Goal: Obtain resource: Download file/media

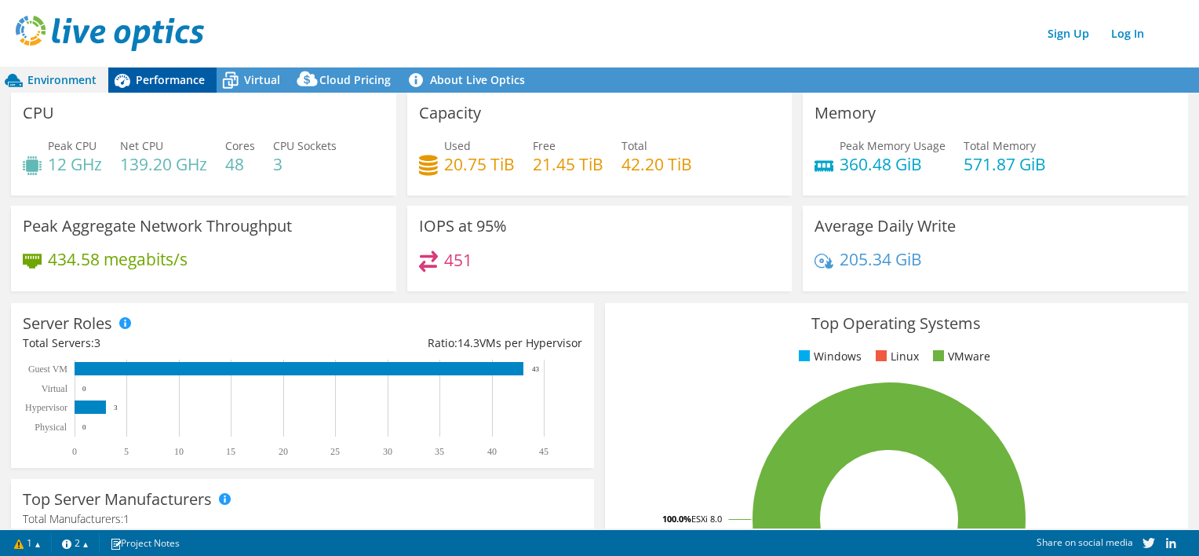
click at [162, 87] on div "Performance" at bounding box center [162, 80] width 108 height 25
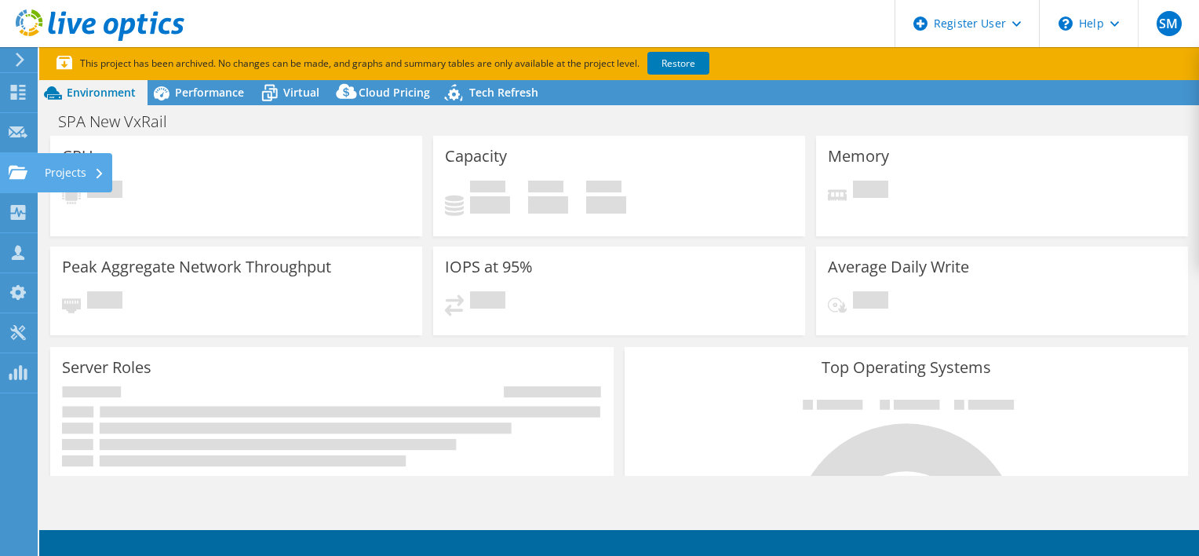
click at [26, 177] on icon at bounding box center [18, 172] width 19 height 15
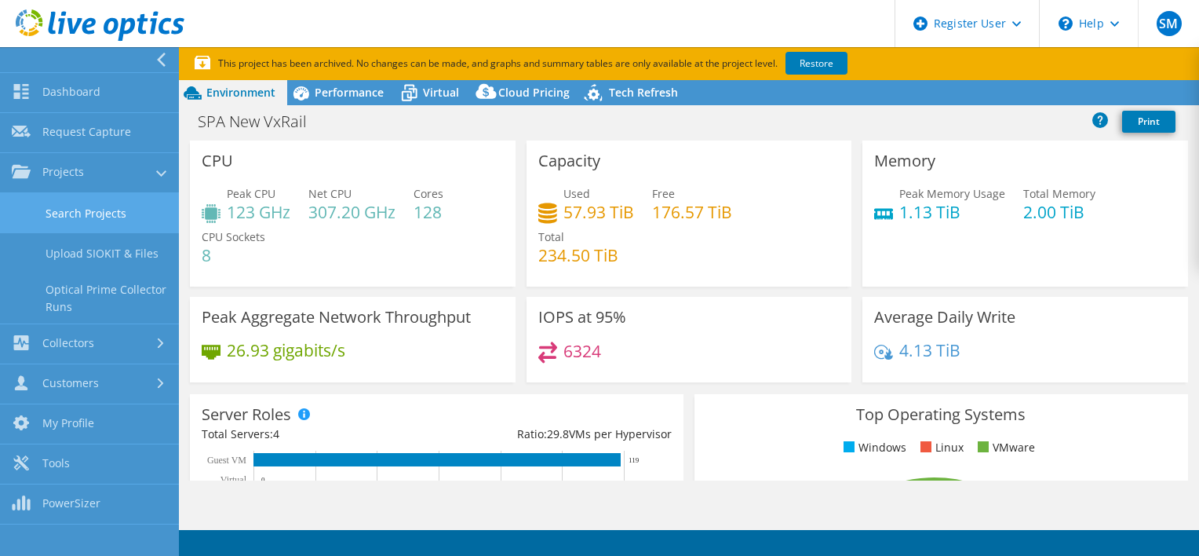
click at [116, 224] on link "Search Projects" at bounding box center [89, 213] width 179 height 40
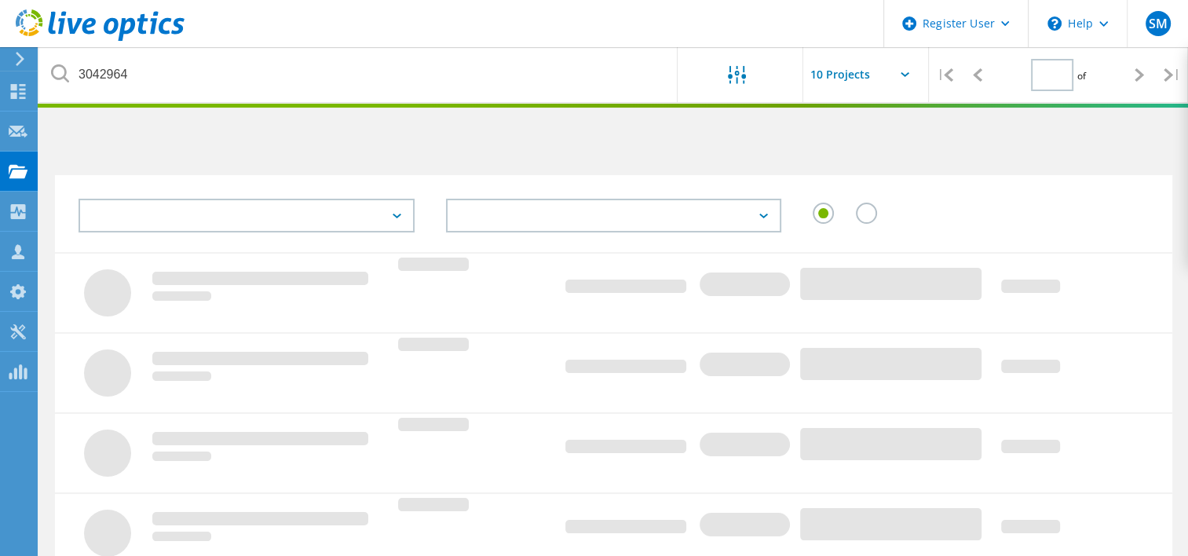
type input "1"
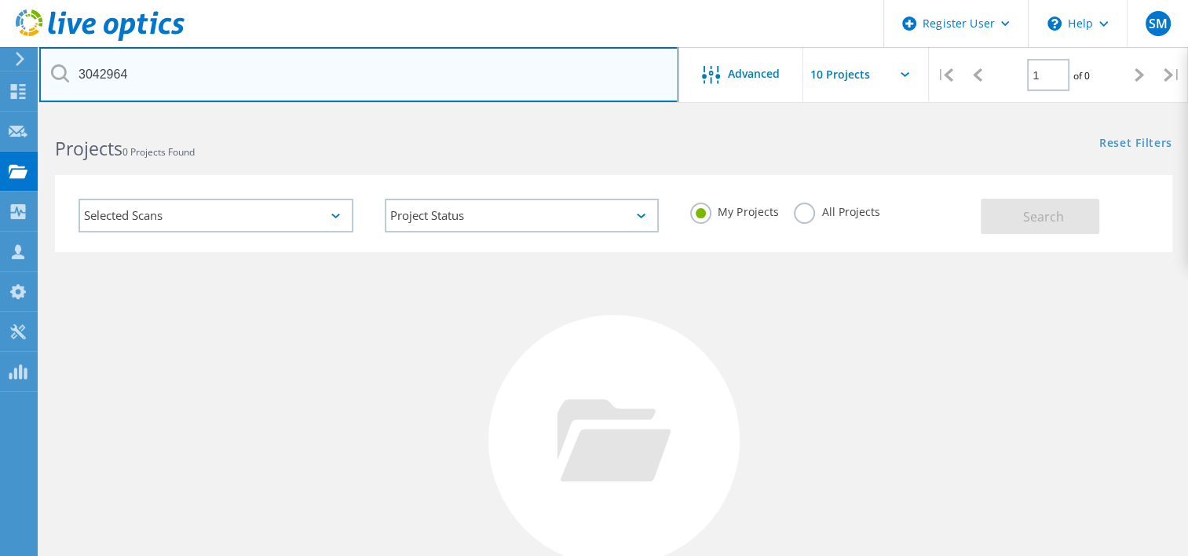
drag, startPoint x: 297, startPoint y: 74, endPoint x: -3, endPoint y: 19, distance: 305.6
click at [0, 19] on html "Register User \n Help Explore Helpful Articles Contact Support SM Dell User Ste…" at bounding box center [594, 361] width 1188 height 723
paste input "08895147 AHMC Healthcare"
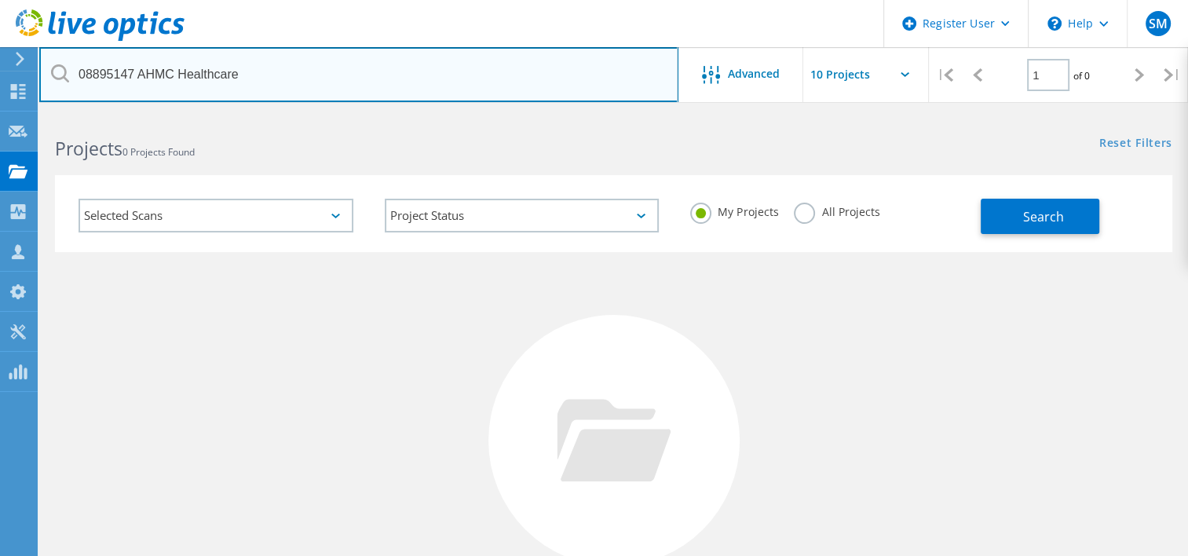
drag, startPoint x: 325, startPoint y: 63, endPoint x: -3, endPoint y: 53, distance: 328.2
click at [0, 53] on html "Register User \n Help Explore Helpful Articles Contact Support SM Dell User Ste…" at bounding box center [594, 361] width 1188 height 723
paste input "3073950"
type input "3073950"
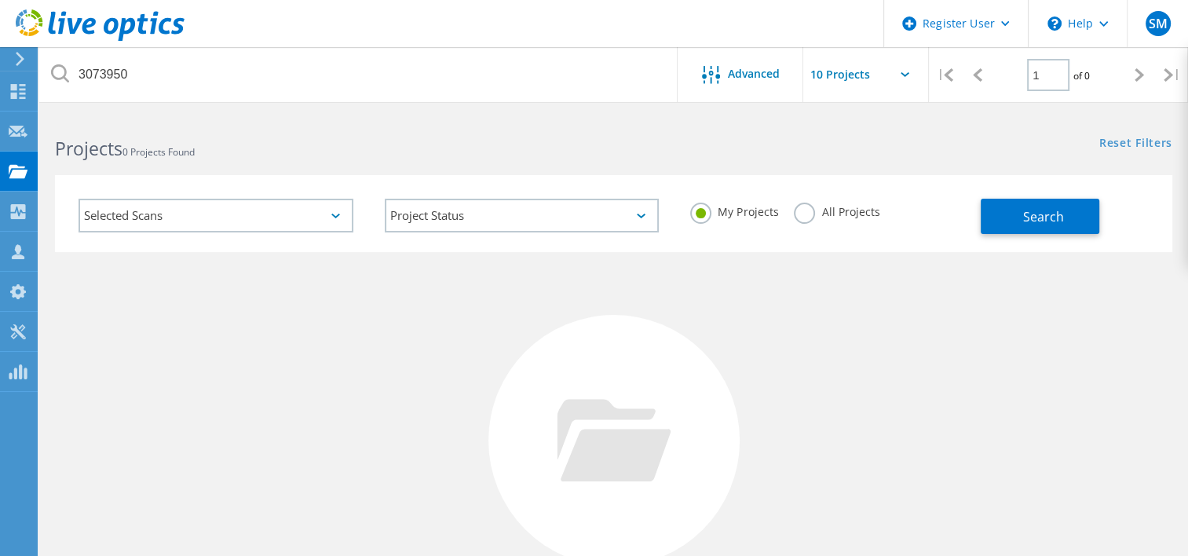
click at [832, 216] on label "All Projects" at bounding box center [837, 210] width 86 height 15
click at [0, 0] on input "All Projects" at bounding box center [0, 0] width 0 height 0
click at [1002, 211] on button "Search" at bounding box center [1039, 216] width 119 height 35
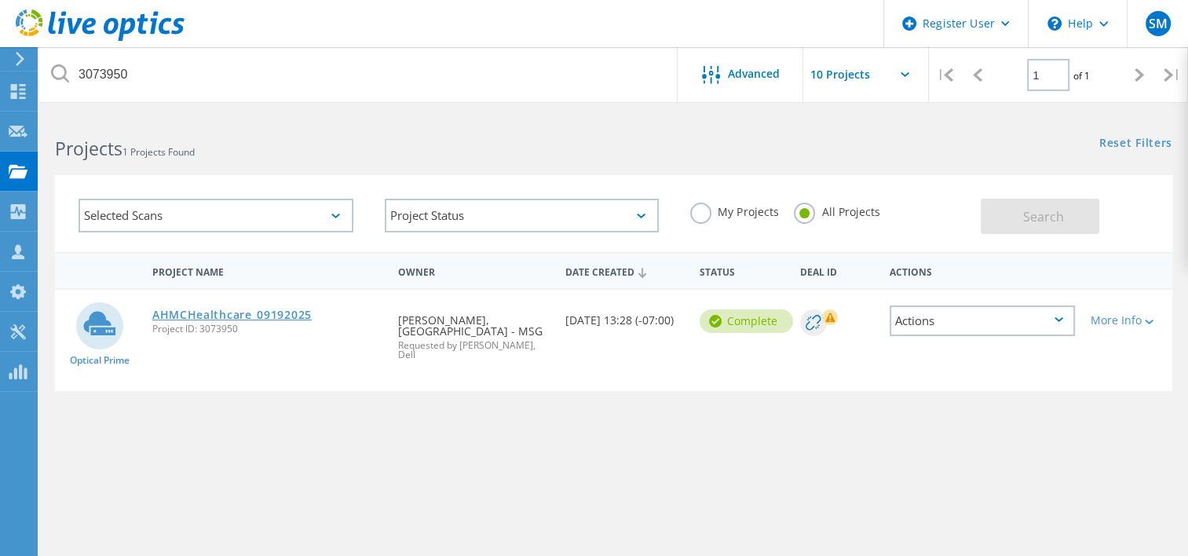
click at [188, 309] on link "AHMCHealthcare_09192025" at bounding box center [231, 314] width 159 height 11
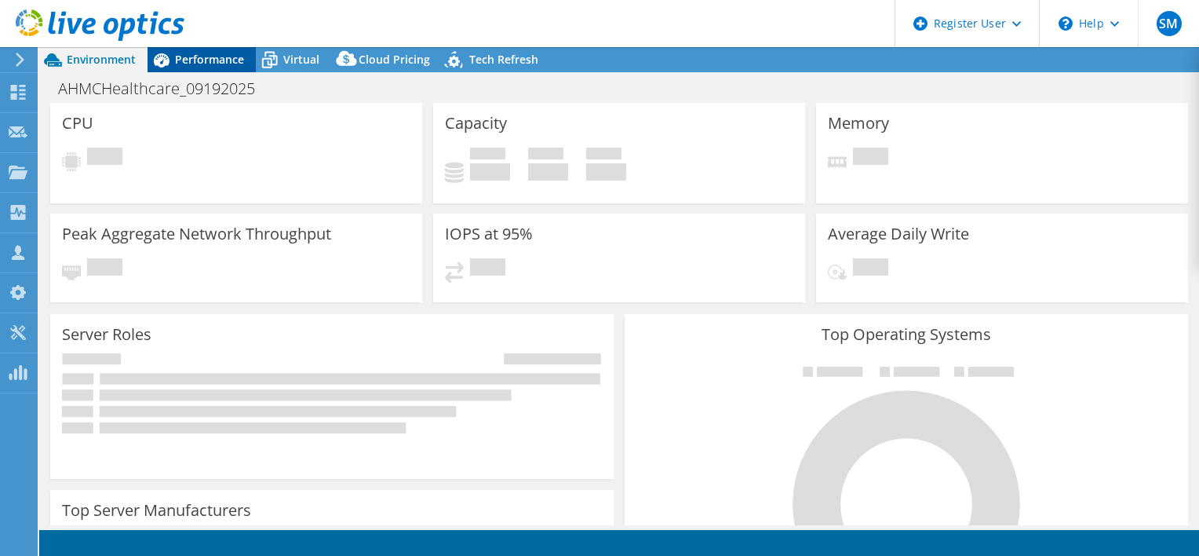
select select "USD"
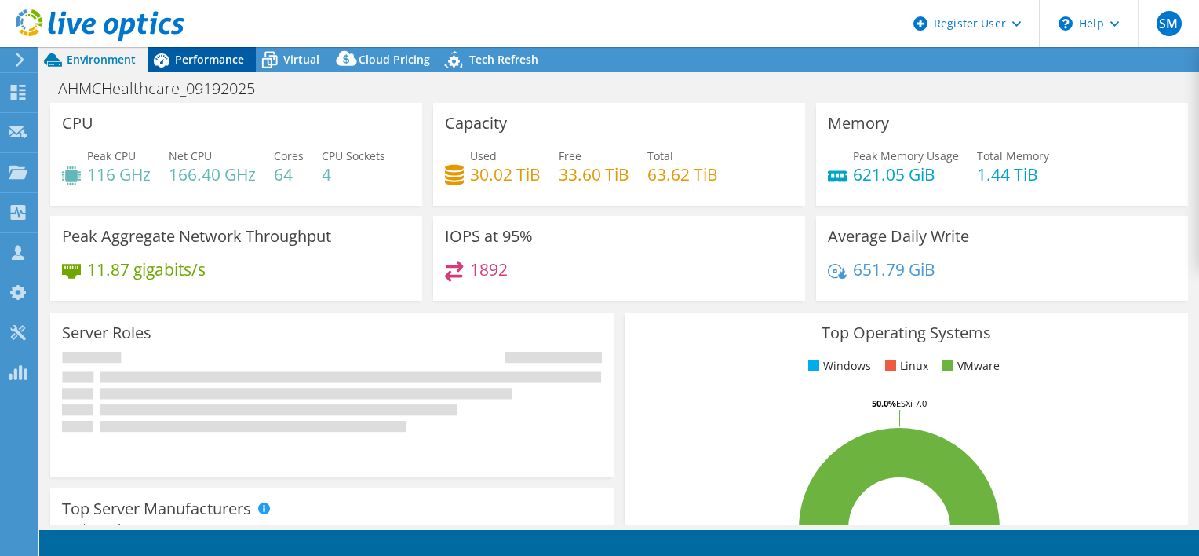
click at [208, 53] on span "Performance" at bounding box center [209, 59] width 69 height 15
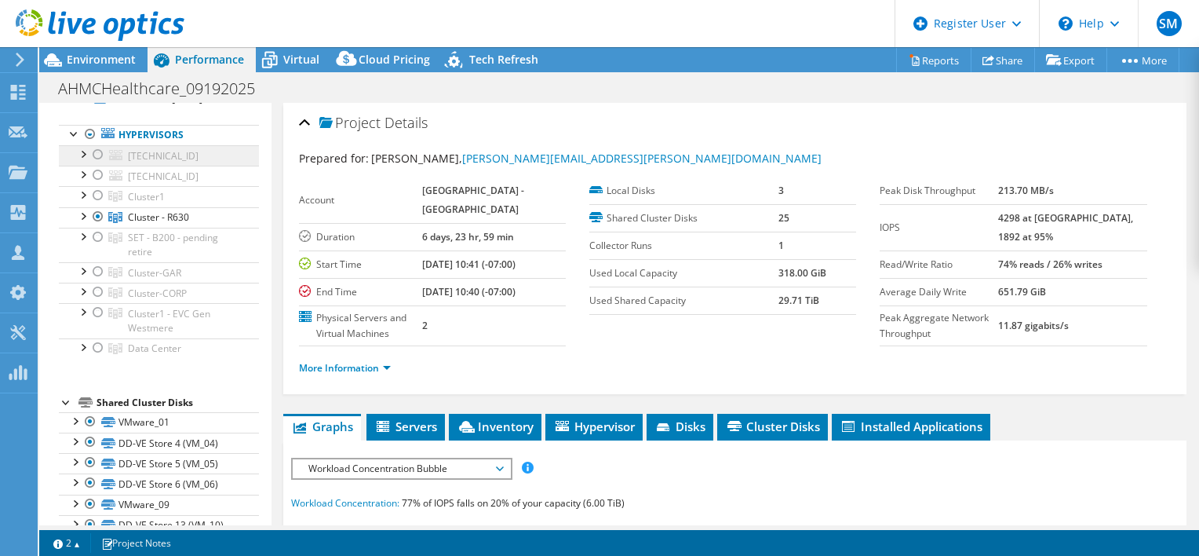
scroll to position [78, 0]
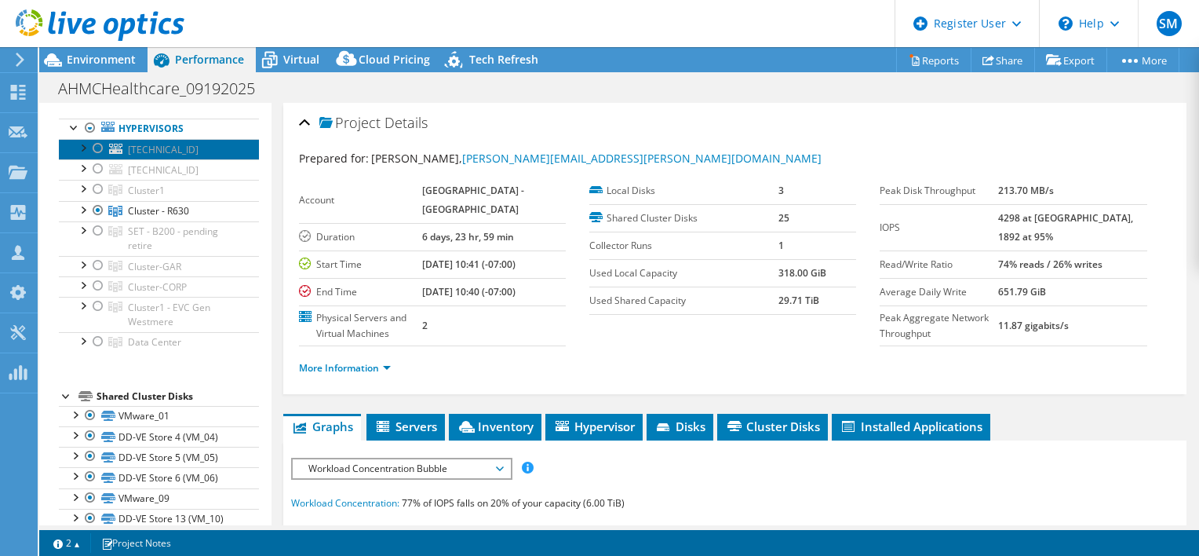
click at [147, 144] on span "10.30.11.33" at bounding box center [163, 149] width 71 height 13
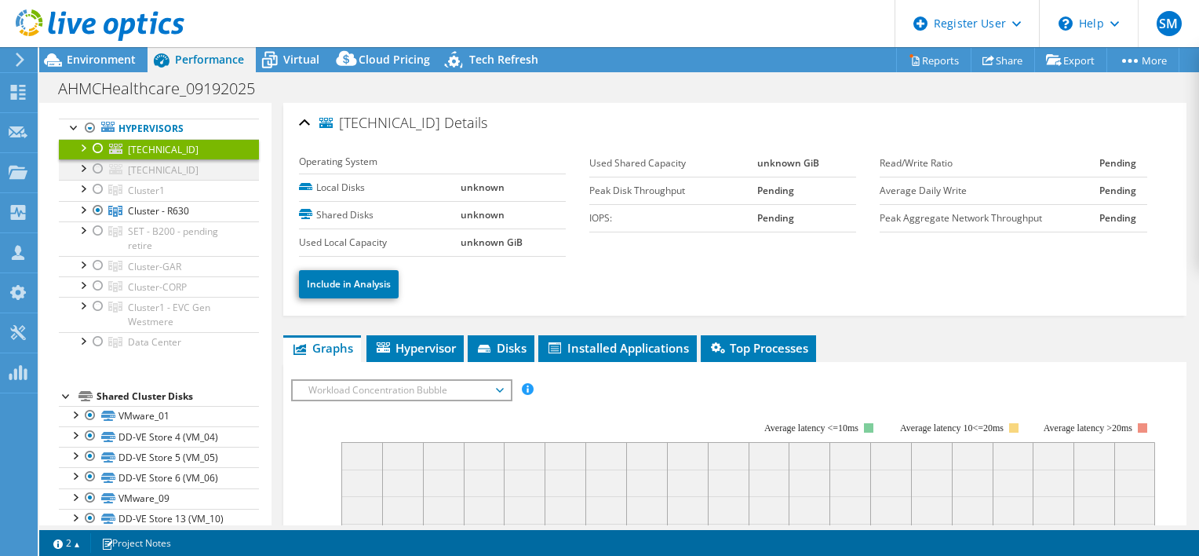
drag, startPoint x: 94, startPoint y: 144, endPoint x: 94, endPoint y: 158, distance: 13.3
click at [94, 144] on div at bounding box center [98, 148] width 16 height 19
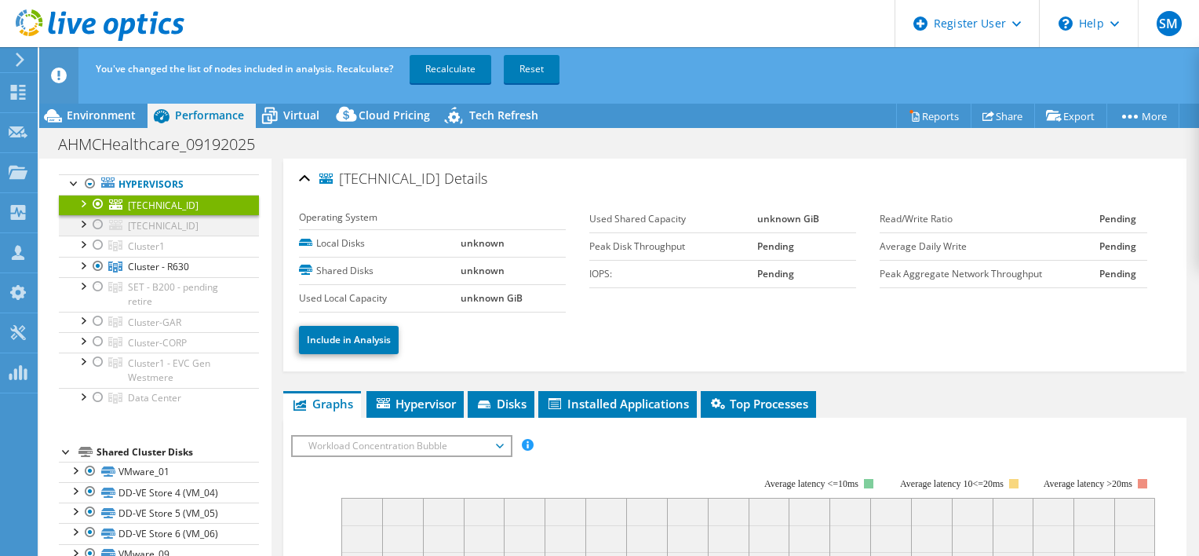
click at [97, 220] on div at bounding box center [98, 224] width 16 height 19
click at [96, 245] on div at bounding box center [98, 244] width 16 height 19
click at [100, 284] on div at bounding box center [98, 286] width 16 height 19
click at [100, 314] on div at bounding box center [98, 321] width 16 height 19
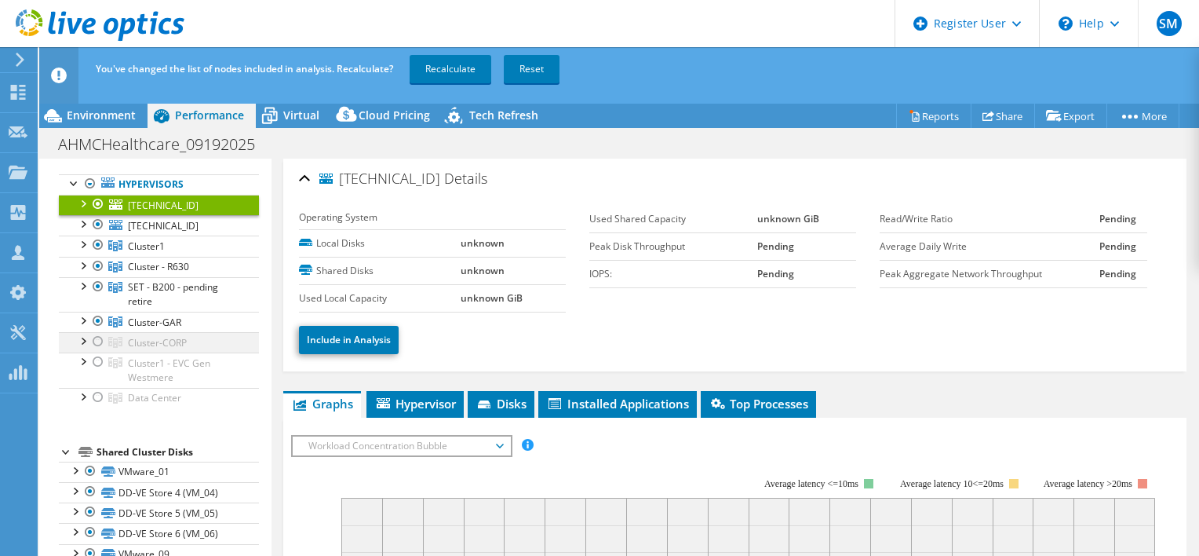
click at [100, 336] on div at bounding box center [98, 341] width 16 height 19
click at [100, 358] on div at bounding box center [98, 361] width 16 height 19
click at [97, 392] on div at bounding box center [98, 397] width 16 height 19
click at [473, 70] on link "Recalculate" at bounding box center [451, 69] width 82 height 28
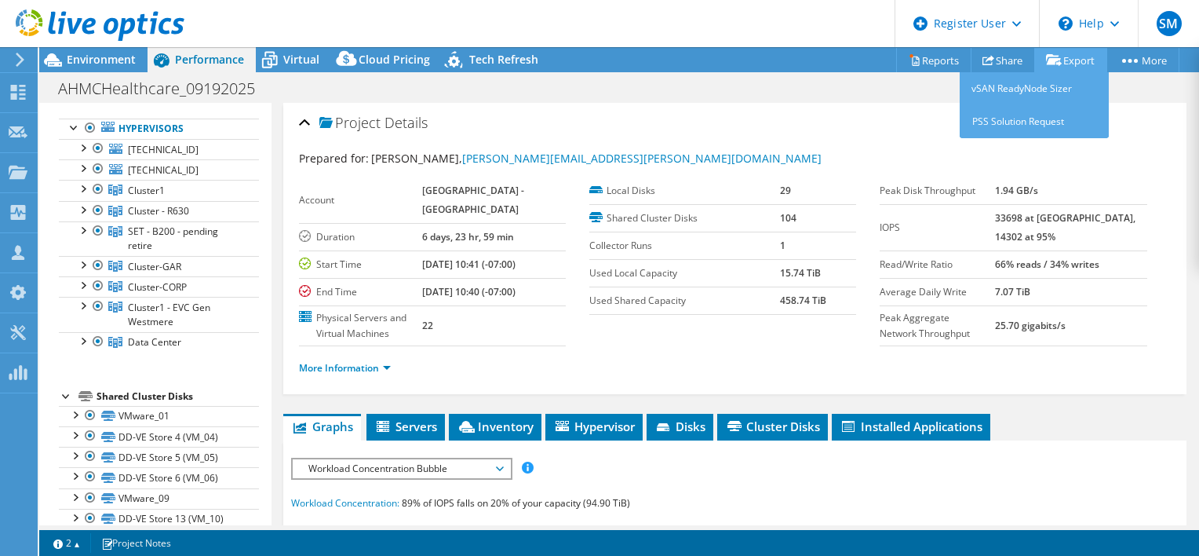
click at [1071, 60] on link "Export" at bounding box center [1071, 60] width 73 height 24
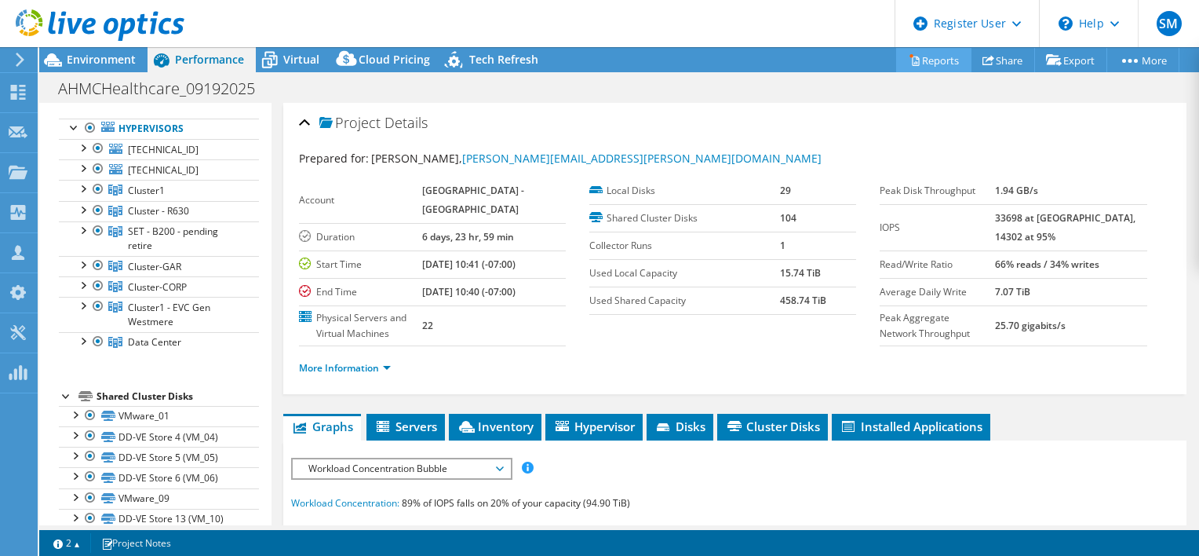
click at [912, 60] on icon at bounding box center [915, 61] width 7 height 9
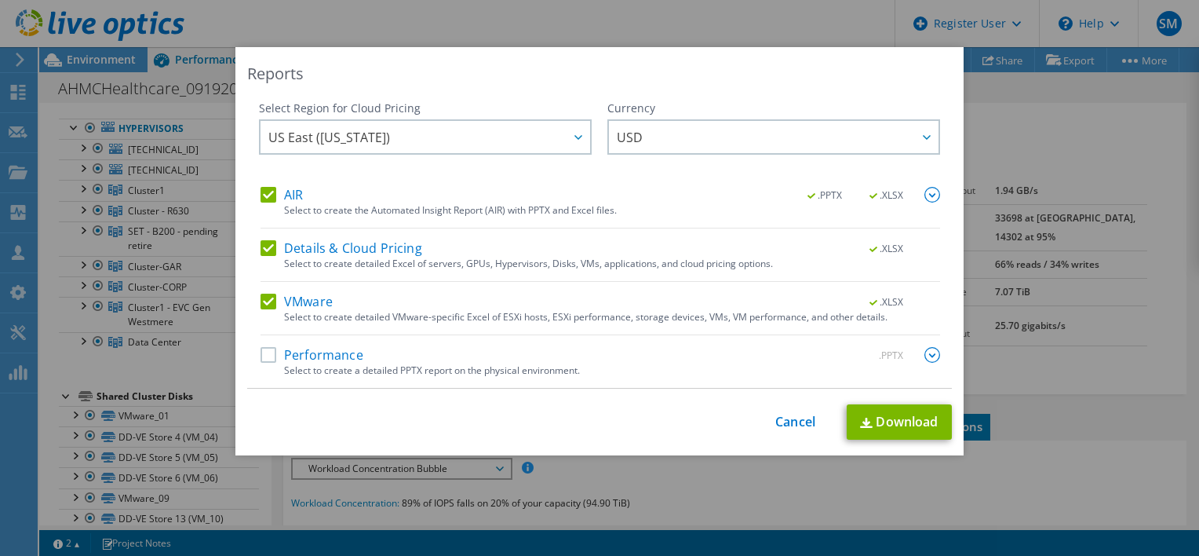
click at [345, 352] on label "Performance" at bounding box center [312, 355] width 103 height 16
click at [0, 0] on input "Performance" at bounding box center [0, 0] width 0 height 0
click at [936, 421] on link "Download" at bounding box center [899, 421] width 105 height 35
click at [791, 420] on link "Cancel" at bounding box center [795, 421] width 40 height 15
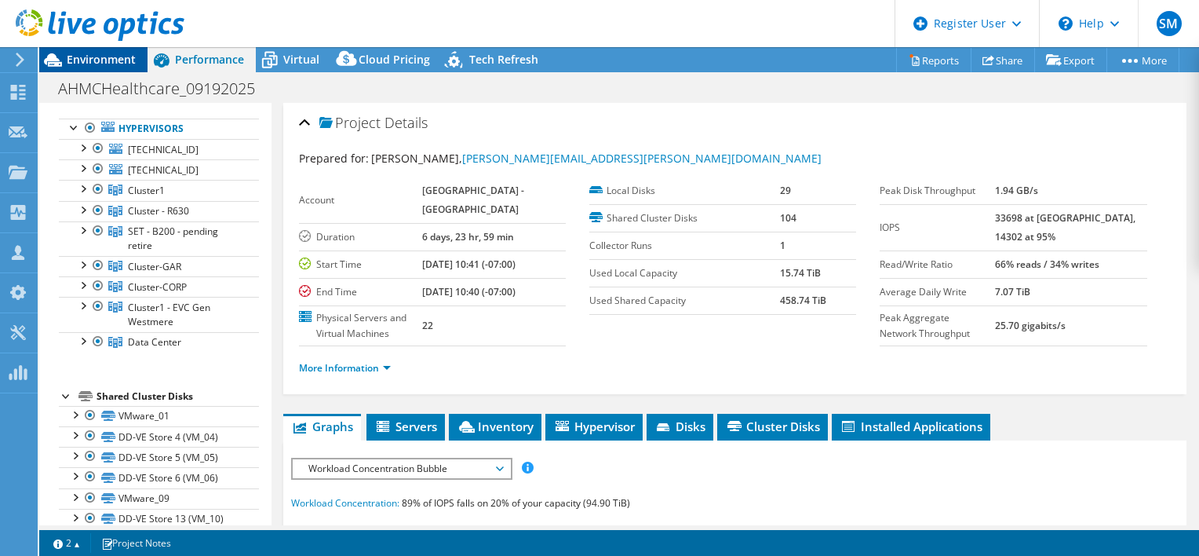
click at [88, 63] on span "Environment" at bounding box center [101, 59] width 69 height 15
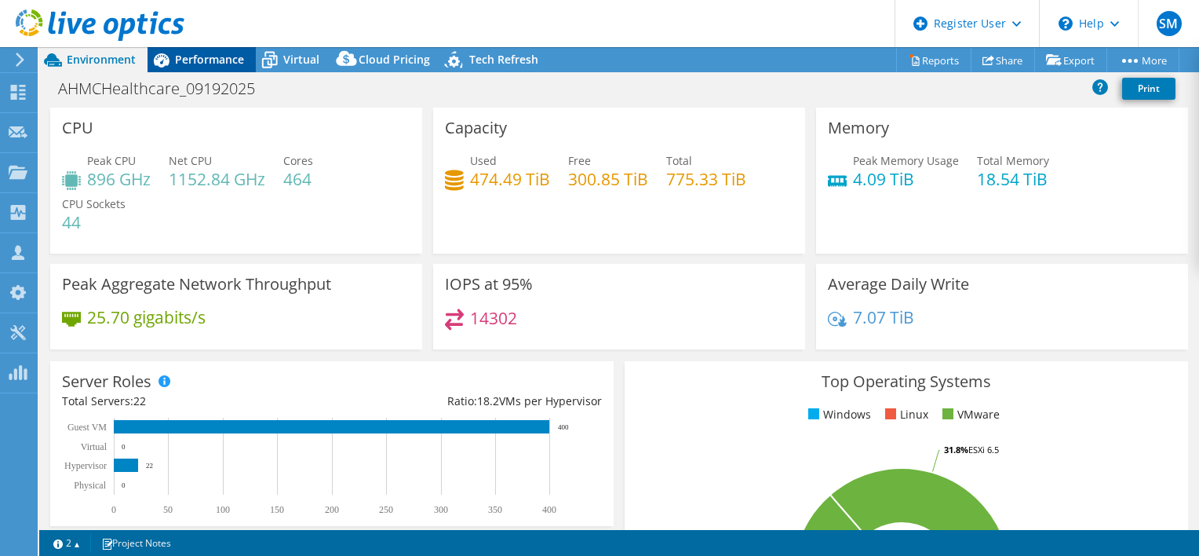
click at [182, 63] on span "Performance" at bounding box center [209, 59] width 69 height 15
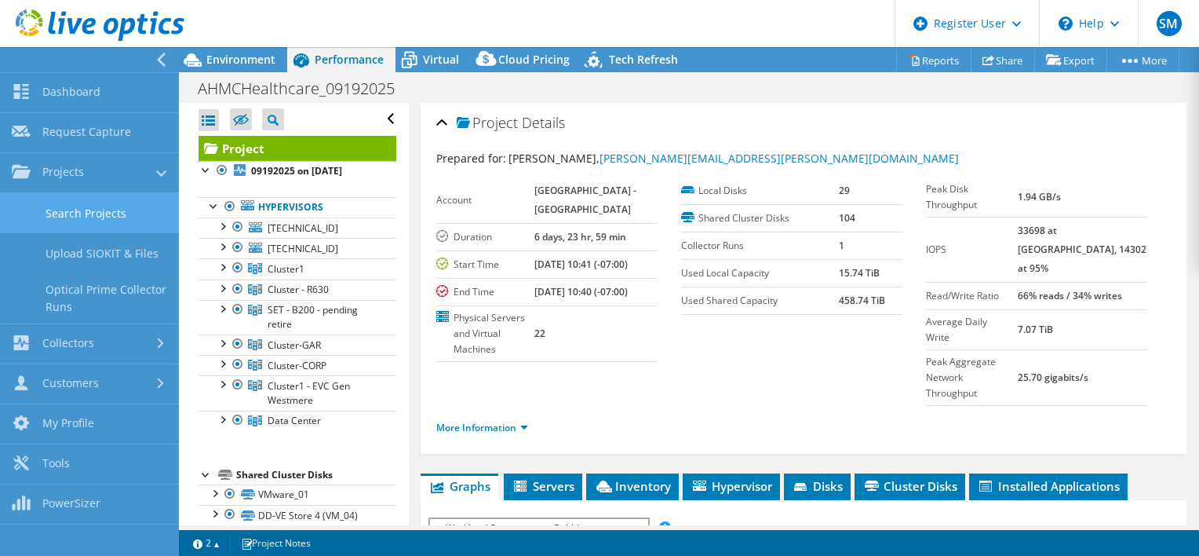
click at [59, 217] on link "Search Projects" at bounding box center [89, 213] width 179 height 40
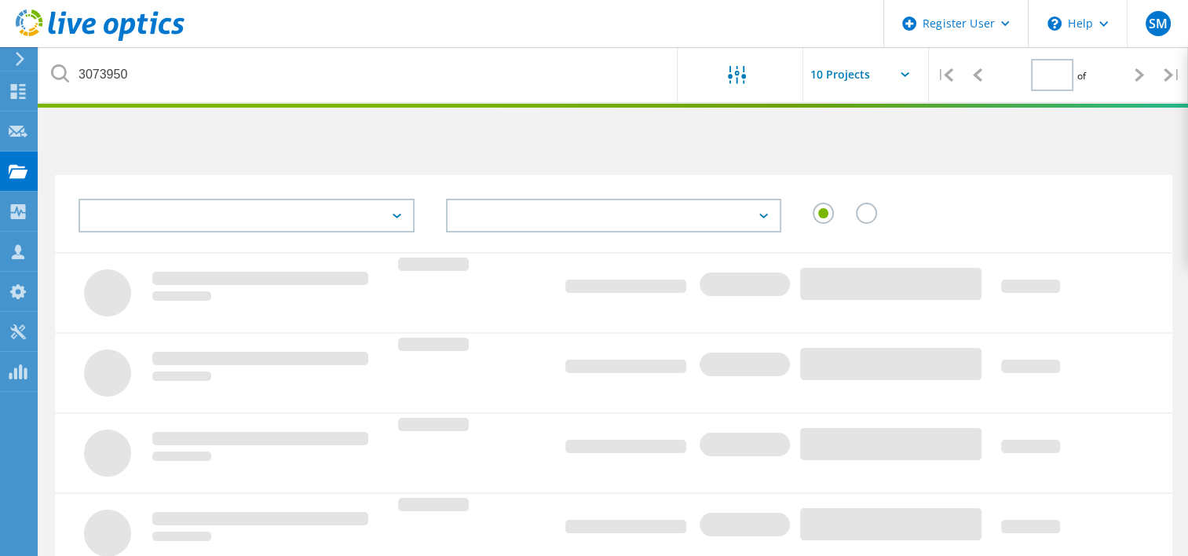
type input "1"
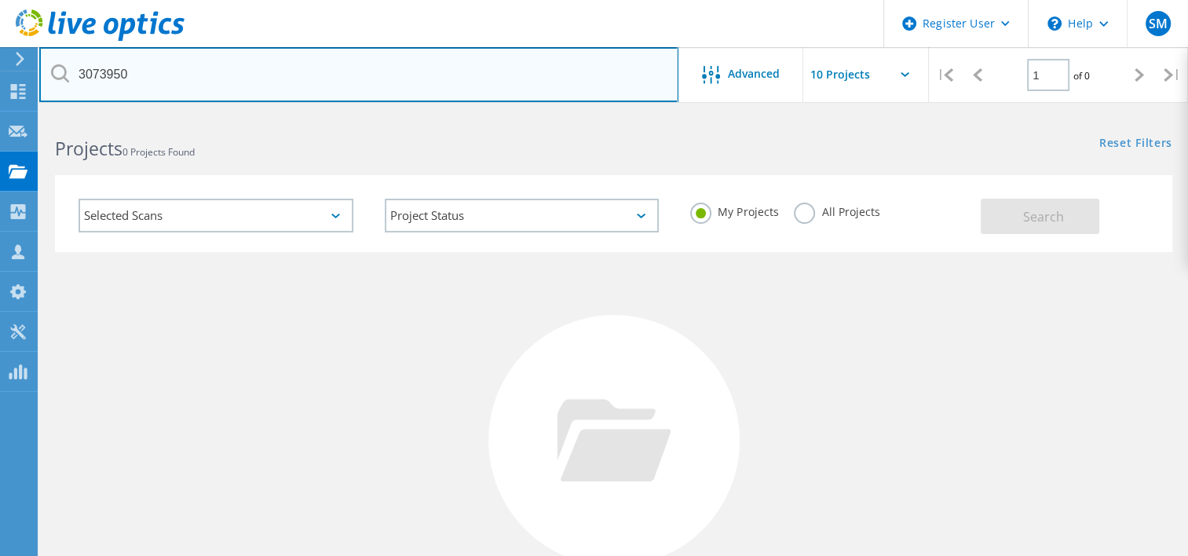
drag, startPoint x: 320, startPoint y: 78, endPoint x: -3, endPoint y: 72, distance: 323.4
click at [0, 72] on html "Register User \n Help Explore Helpful Articles Contact Support SM Dell User [PE…" at bounding box center [594, 361] width 1188 height 723
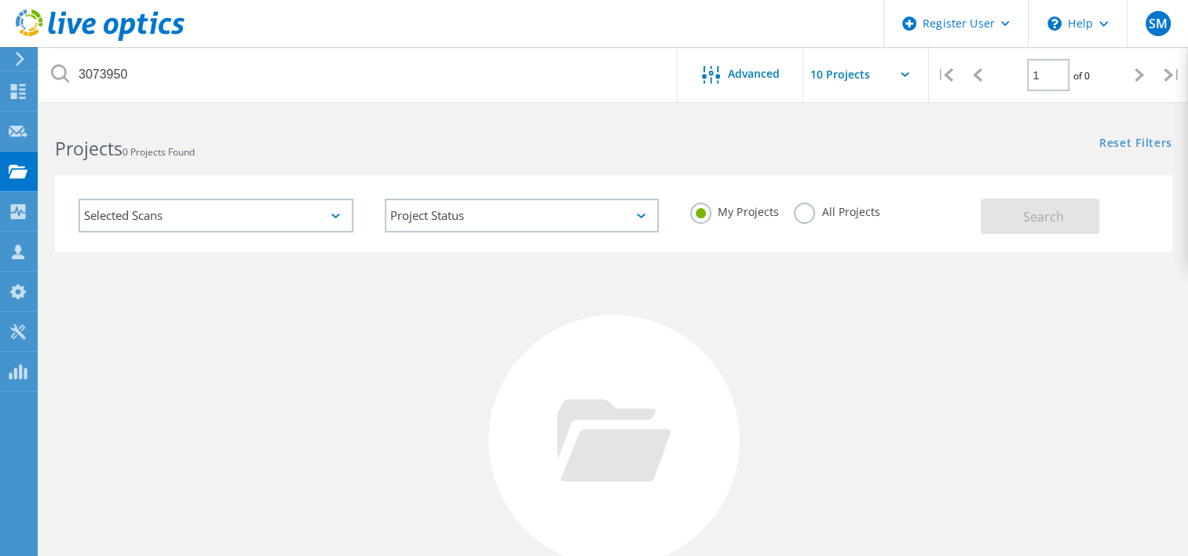
click at [827, 221] on div "All Projects" at bounding box center [837, 214] width 86 height 23
click at [849, 213] on label "All Projects" at bounding box center [837, 210] width 86 height 15
click at [0, 0] on input "All Projects" at bounding box center [0, 0] width 0 height 0
click at [1035, 213] on span "Search" at bounding box center [1043, 216] width 41 height 17
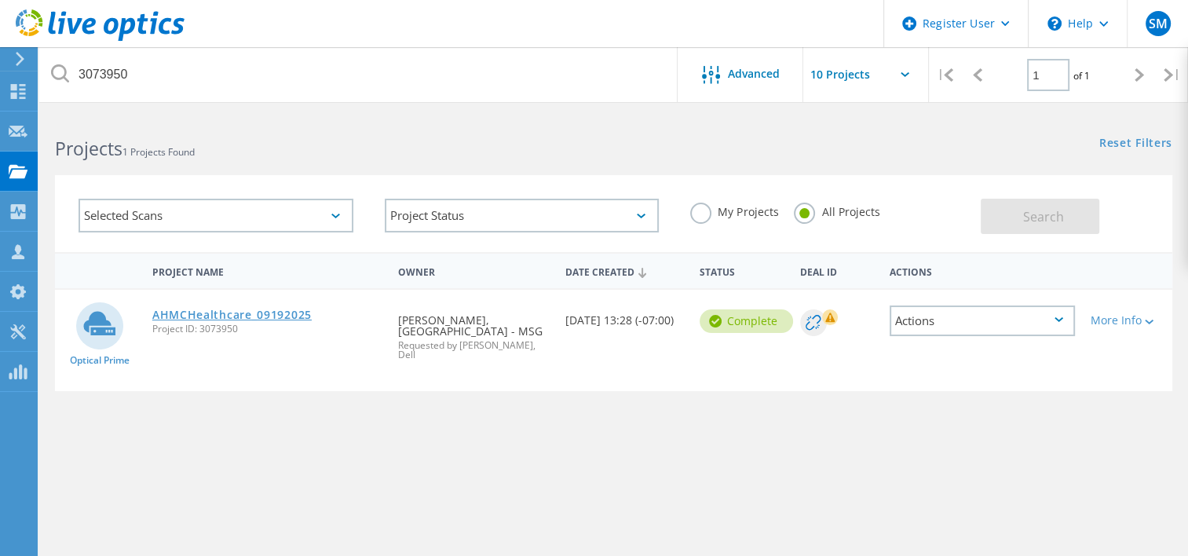
click at [214, 312] on link "AHMCHealthcare_09192025" at bounding box center [231, 314] width 159 height 11
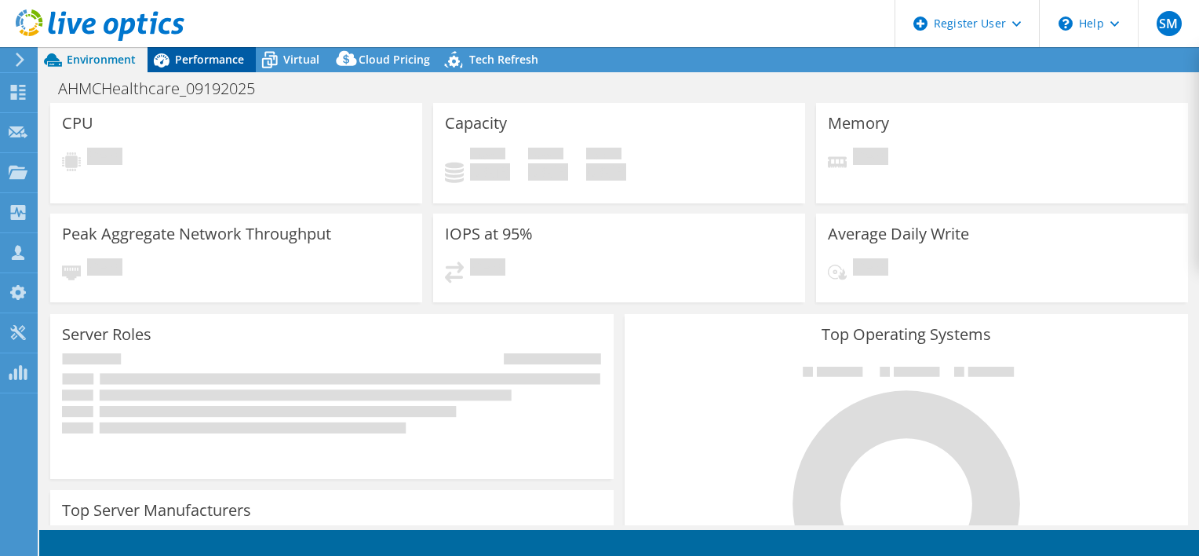
select select "USD"
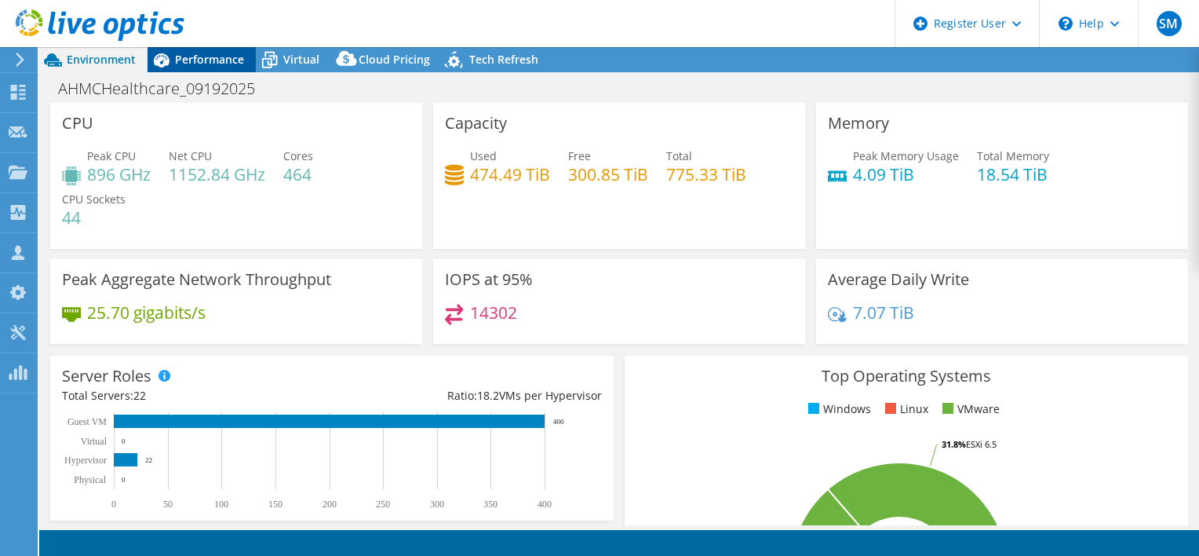
click at [200, 64] on span "Performance" at bounding box center [209, 59] width 69 height 15
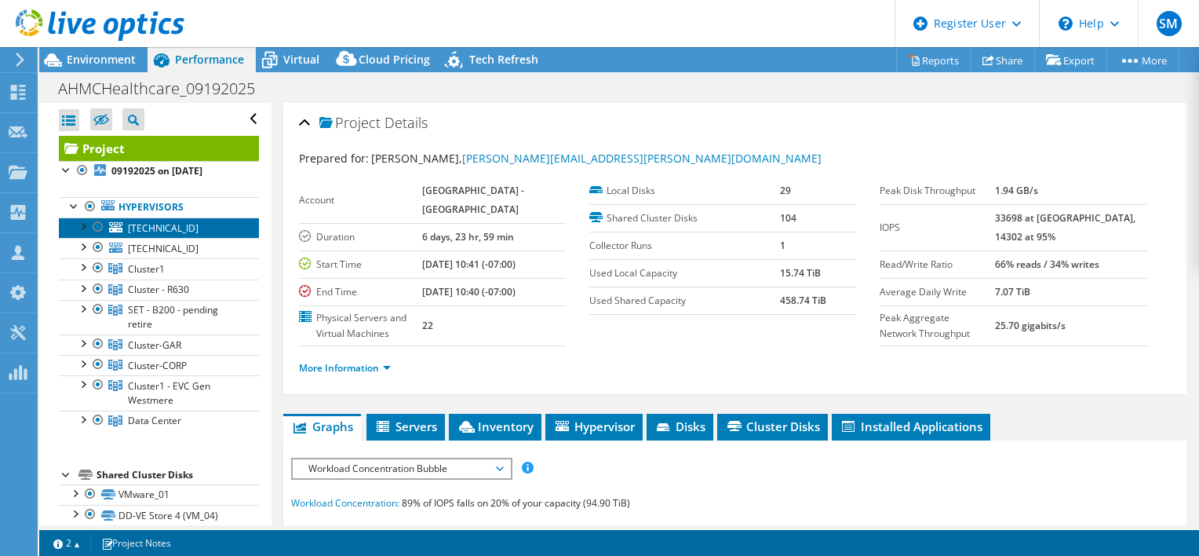
click at [158, 233] on link "[TECHNICAL_ID]" at bounding box center [159, 227] width 200 height 20
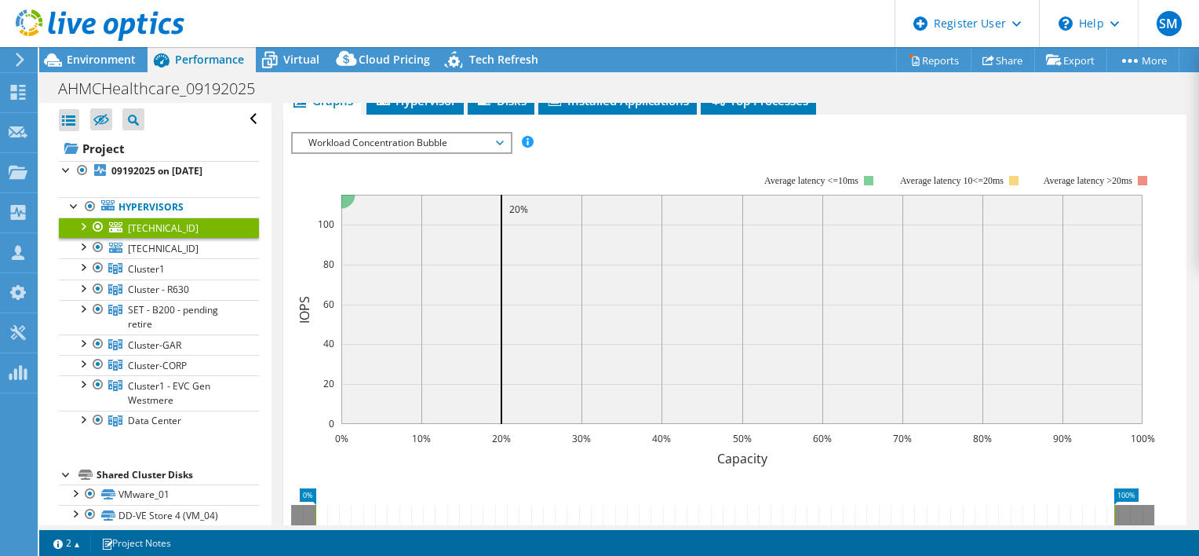
scroll to position [78, 0]
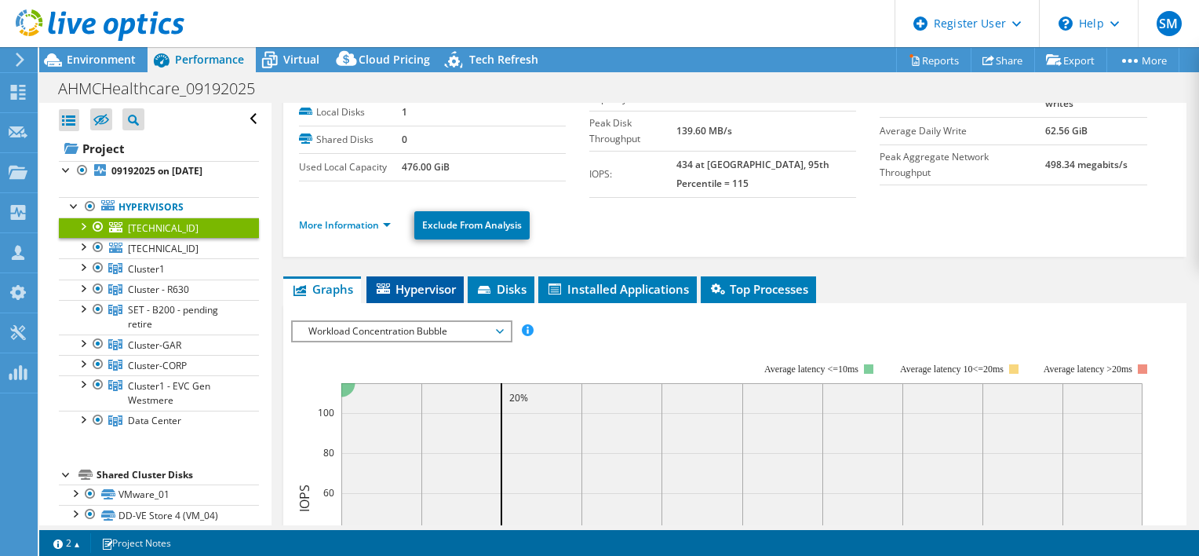
click at [426, 281] on span "Hypervisor" at bounding box center [415, 289] width 82 height 16
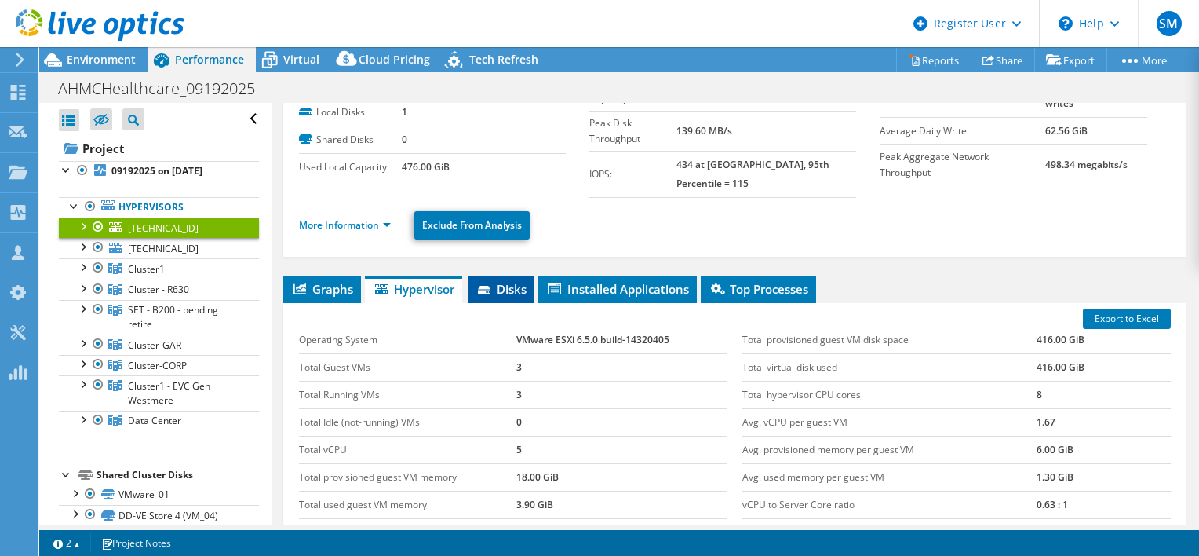
click at [508, 285] on li "Disks" at bounding box center [501, 289] width 67 height 27
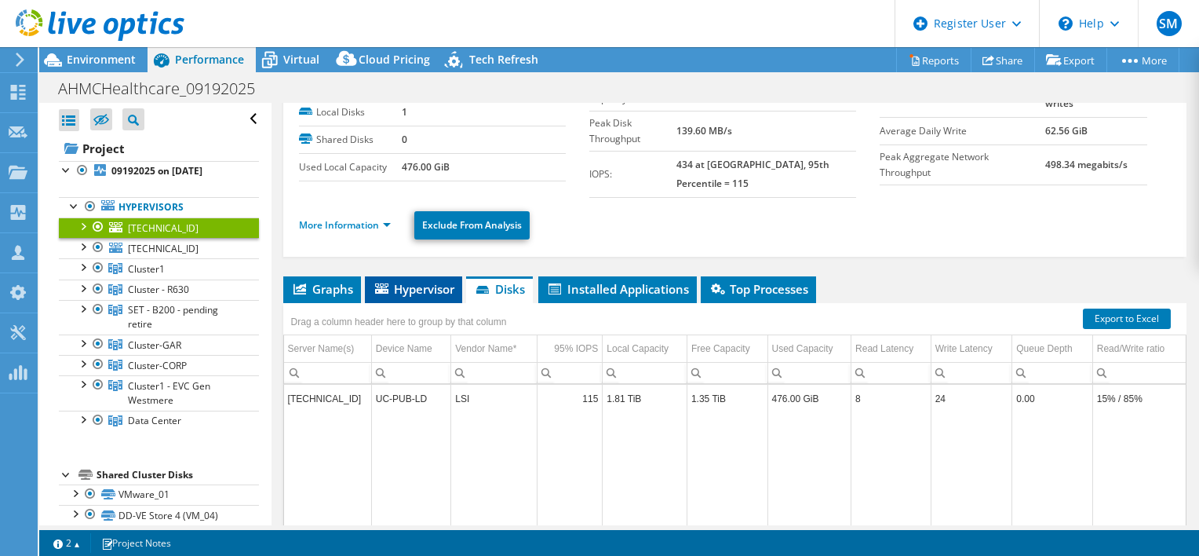
click at [429, 282] on li "Hypervisor" at bounding box center [413, 289] width 97 height 27
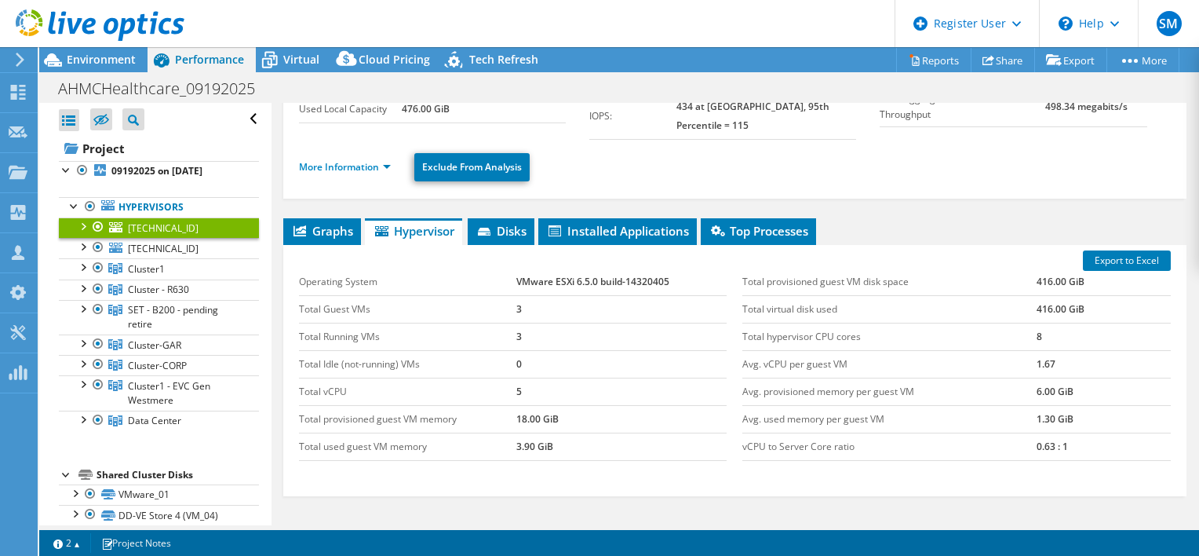
scroll to position [0, 0]
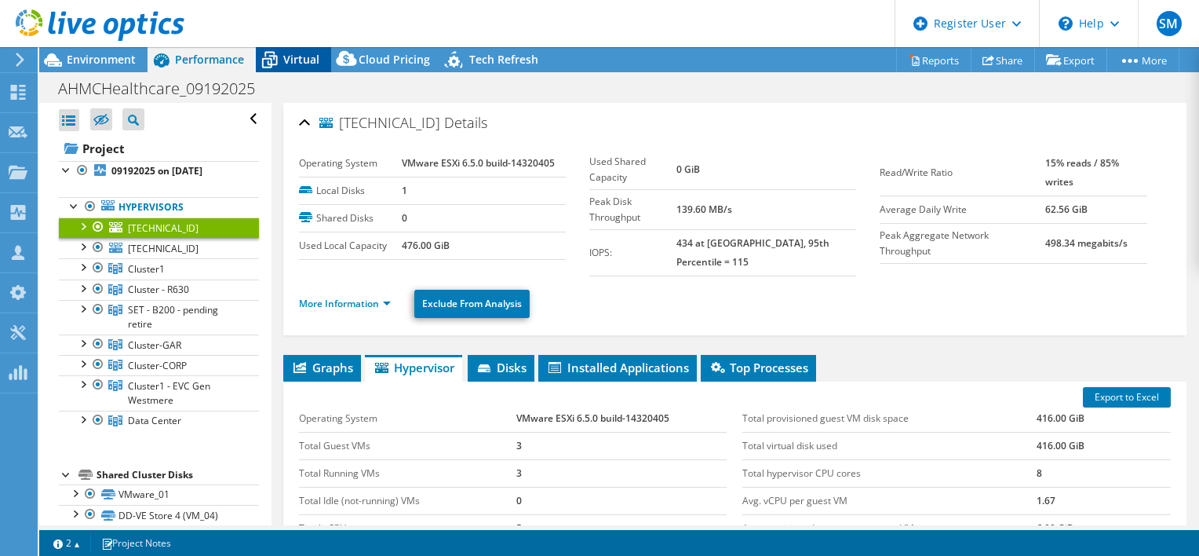
click at [308, 60] on span "Virtual" at bounding box center [301, 59] width 36 height 15
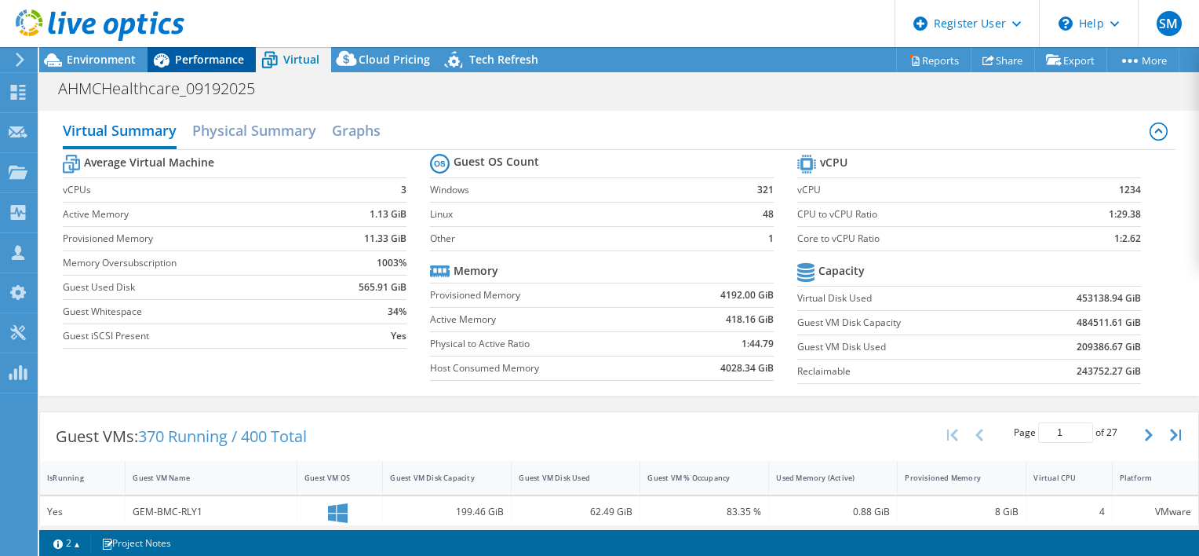
click at [239, 60] on span "Performance" at bounding box center [209, 59] width 69 height 15
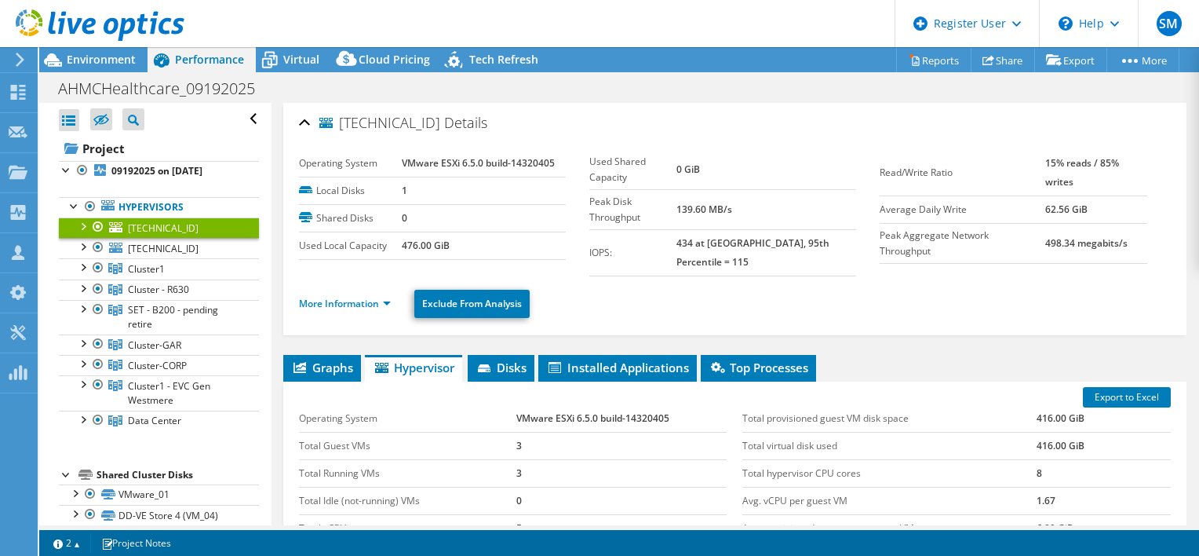
click at [220, 50] on div "Performance" at bounding box center [202, 59] width 108 height 25
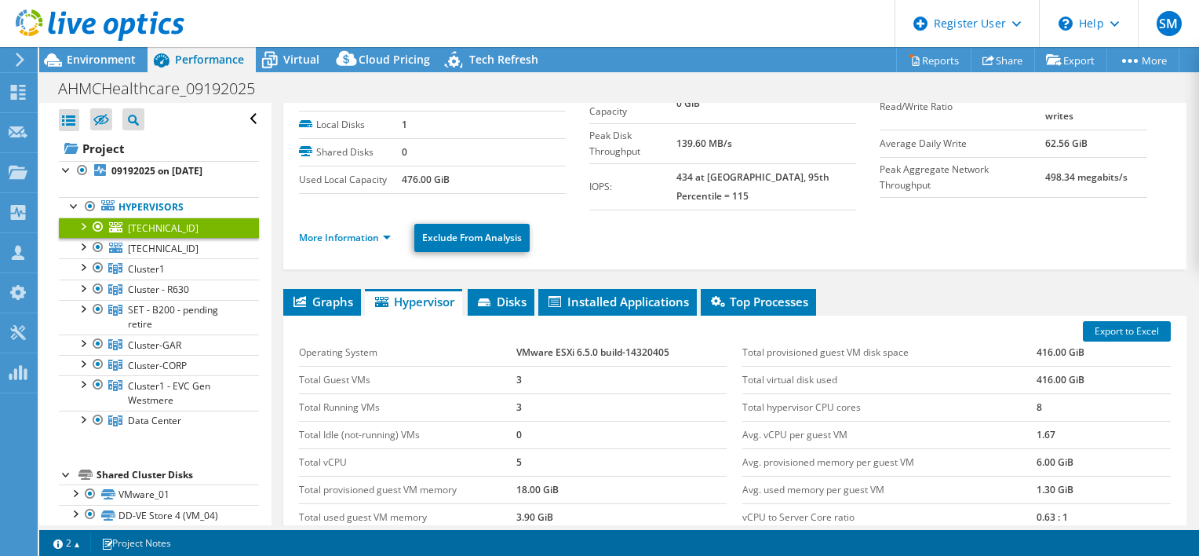
scroll to position [157, 0]
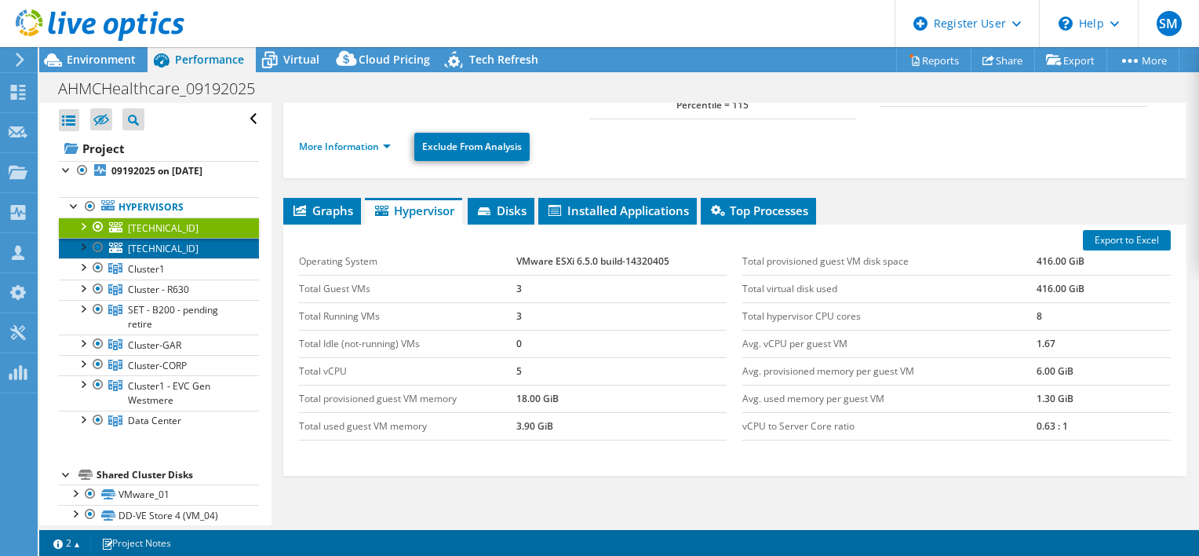
click at [184, 245] on link "[TECHNICAL_ID]" at bounding box center [159, 248] width 200 height 20
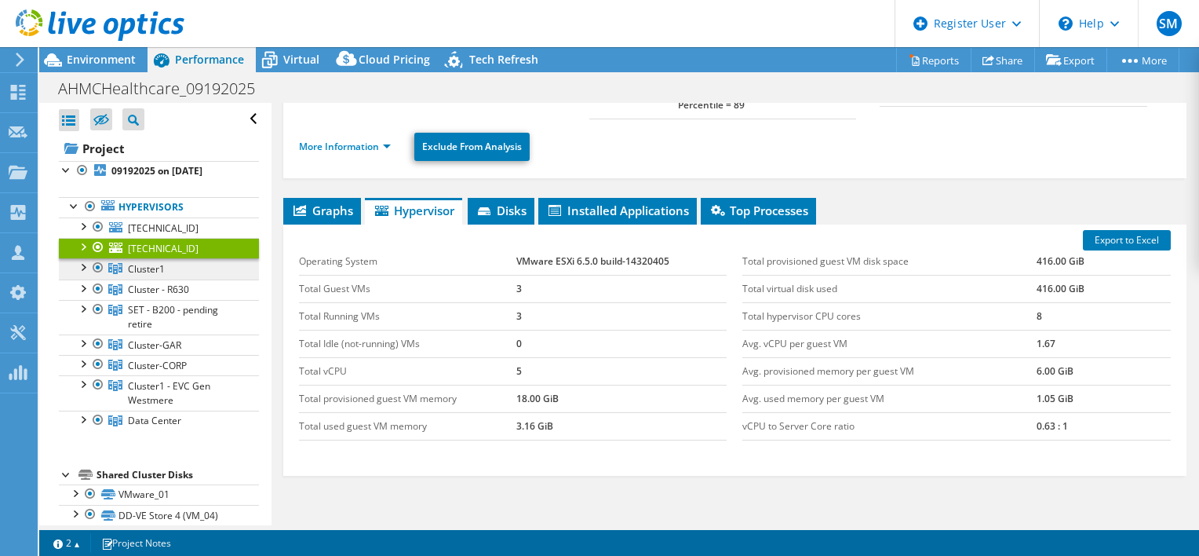
click at [171, 270] on link "Cluster1" at bounding box center [159, 268] width 200 height 20
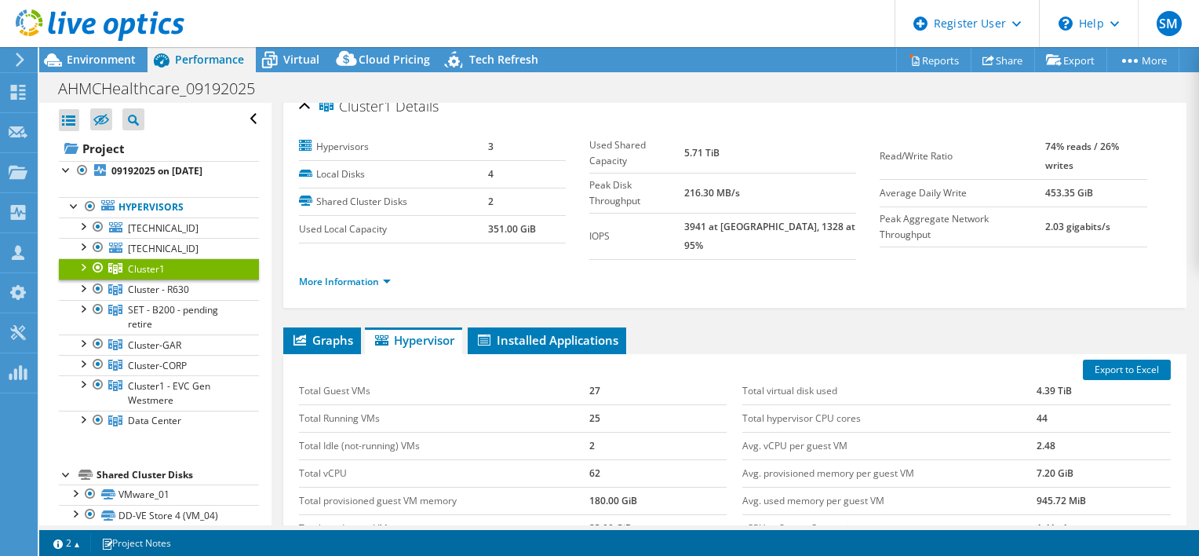
scroll to position [0, 0]
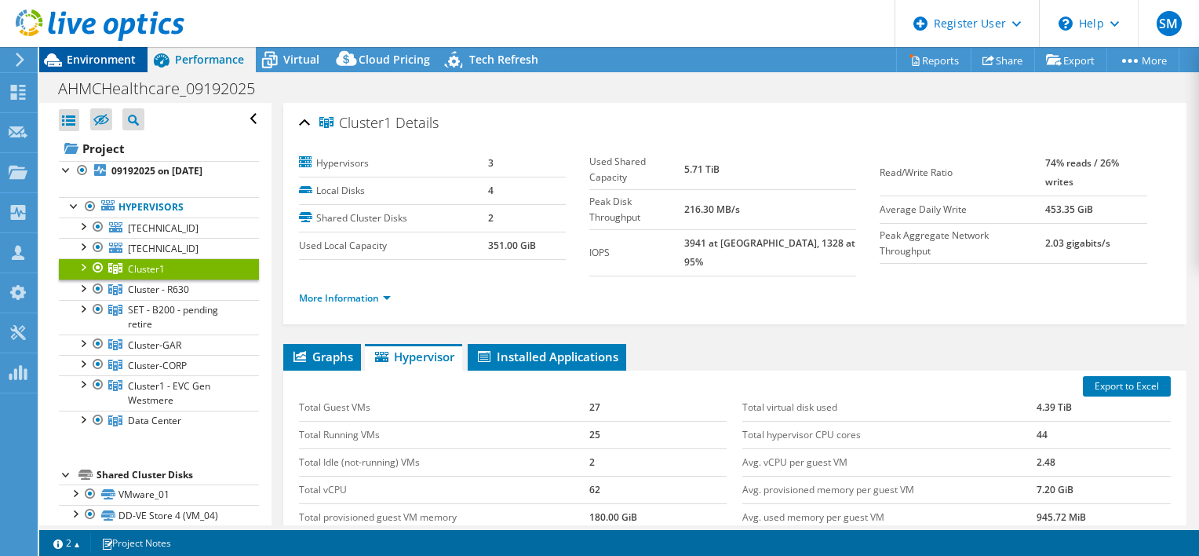
click at [113, 68] on div "Environment" at bounding box center [93, 59] width 108 height 25
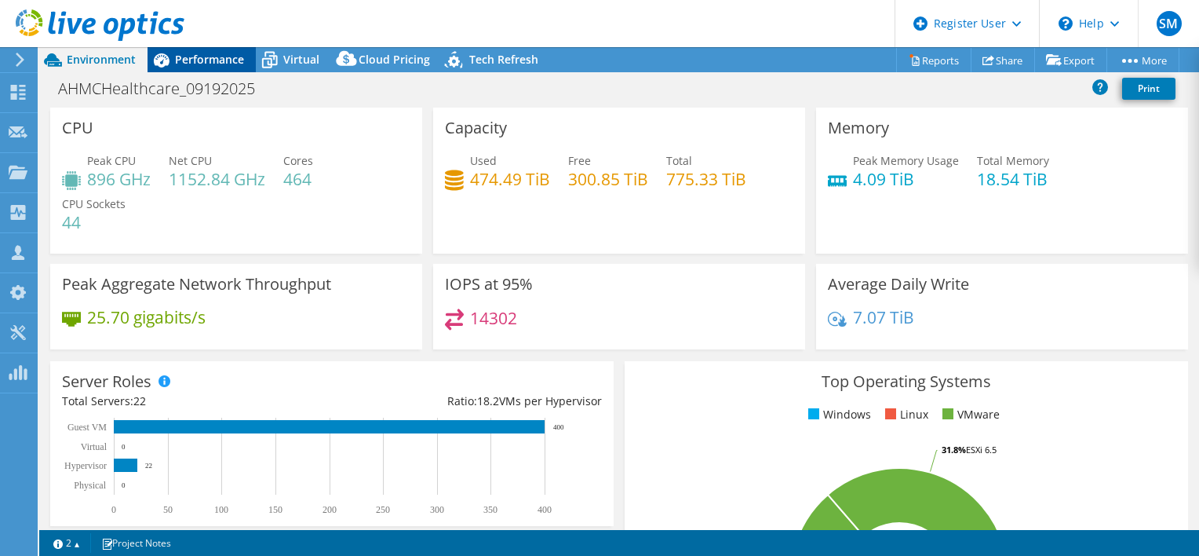
click at [205, 56] on span "Performance" at bounding box center [209, 59] width 69 height 15
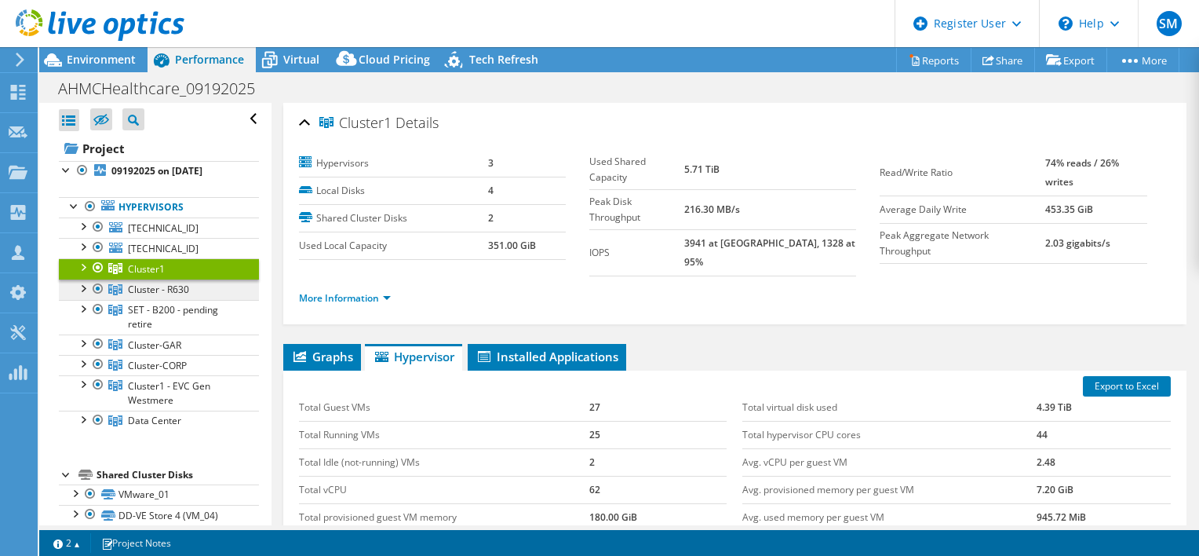
click at [172, 292] on span "Cluster - R630" at bounding box center [158, 289] width 61 height 13
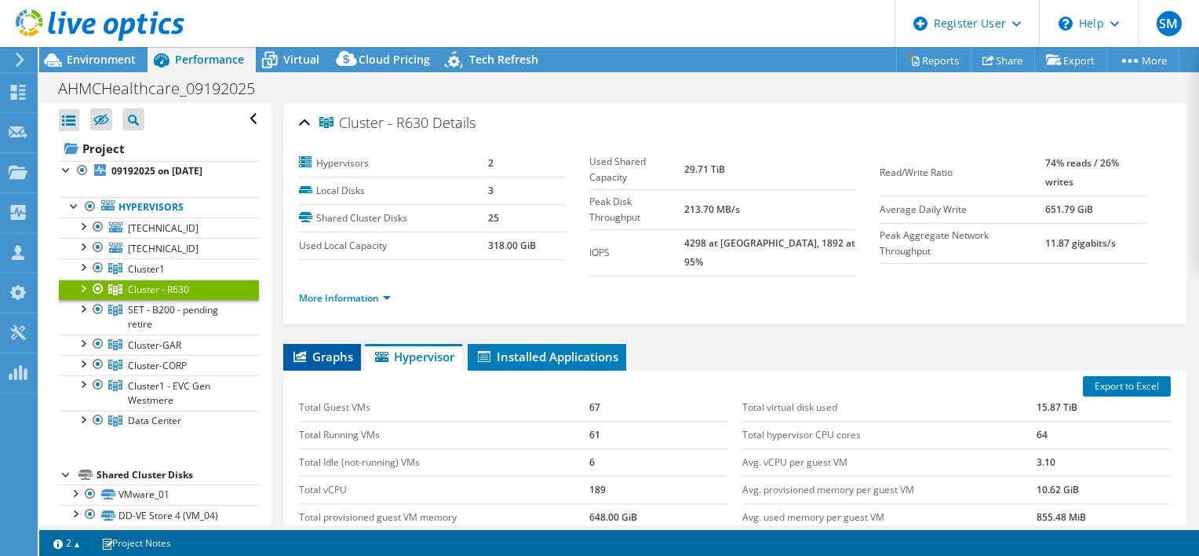
click at [317, 349] on li "Graphs" at bounding box center [322, 357] width 78 height 27
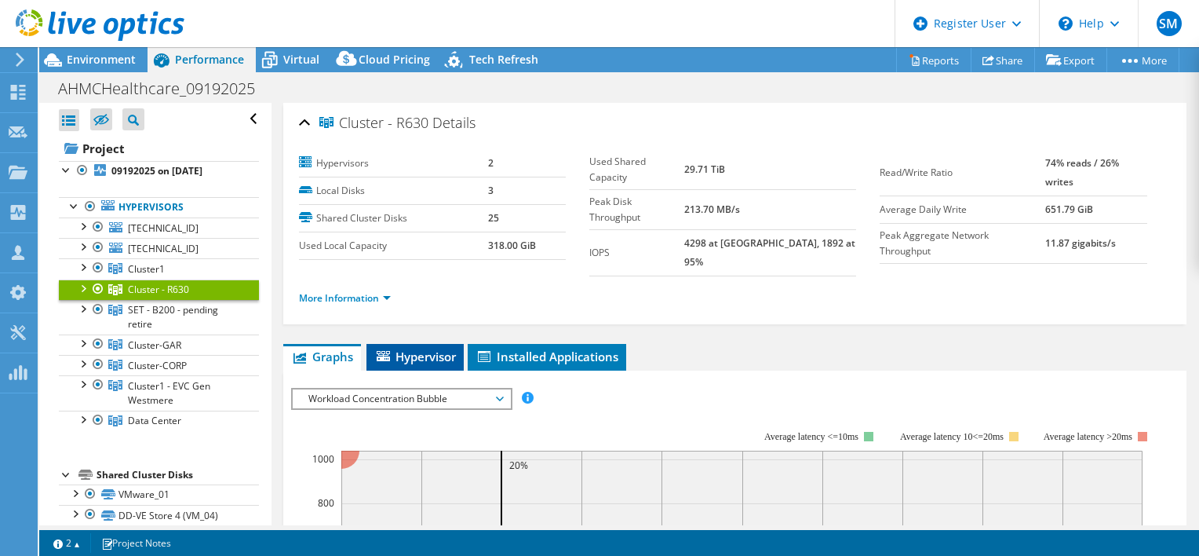
click at [424, 348] on span "Hypervisor" at bounding box center [415, 356] width 82 height 16
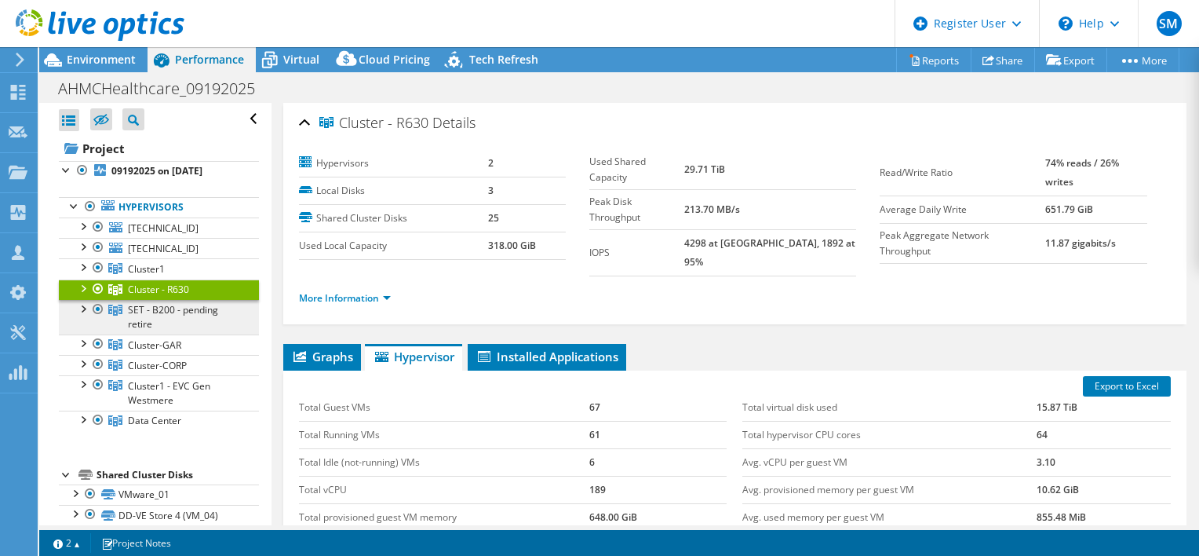
click at [205, 312] on span "SET - B200 - pending retire" at bounding box center [173, 316] width 90 height 27
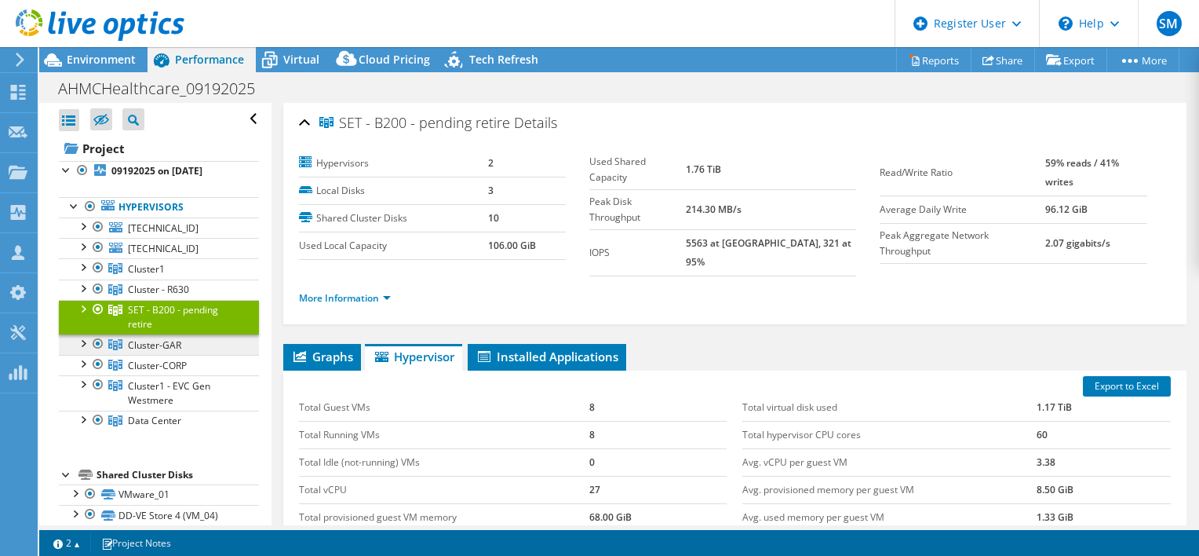
click at [203, 342] on link "Cluster-GAR" at bounding box center [159, 344] width 200 height 20
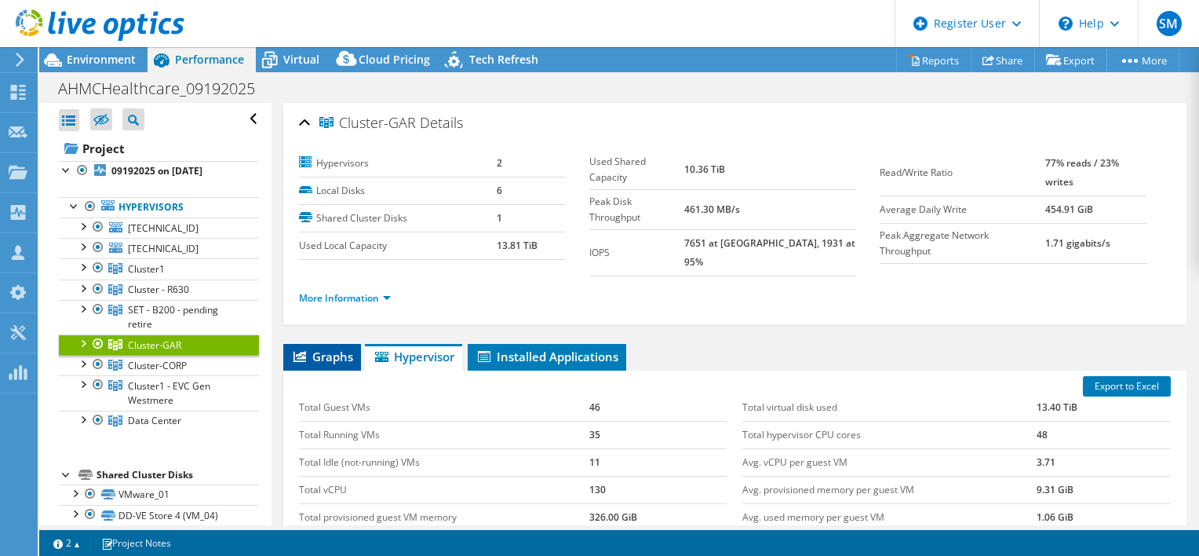
click at [302, 351] on icon at bounding box center [300, 356] width 13 height 11
